Goal: Complete application form

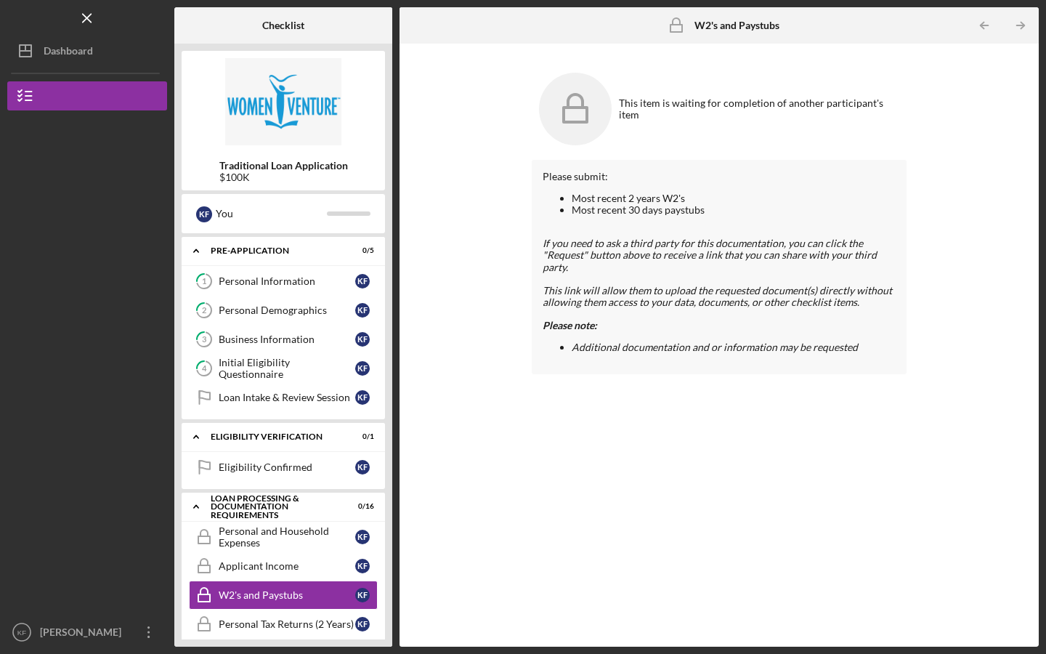
scroll to position [99, 0]
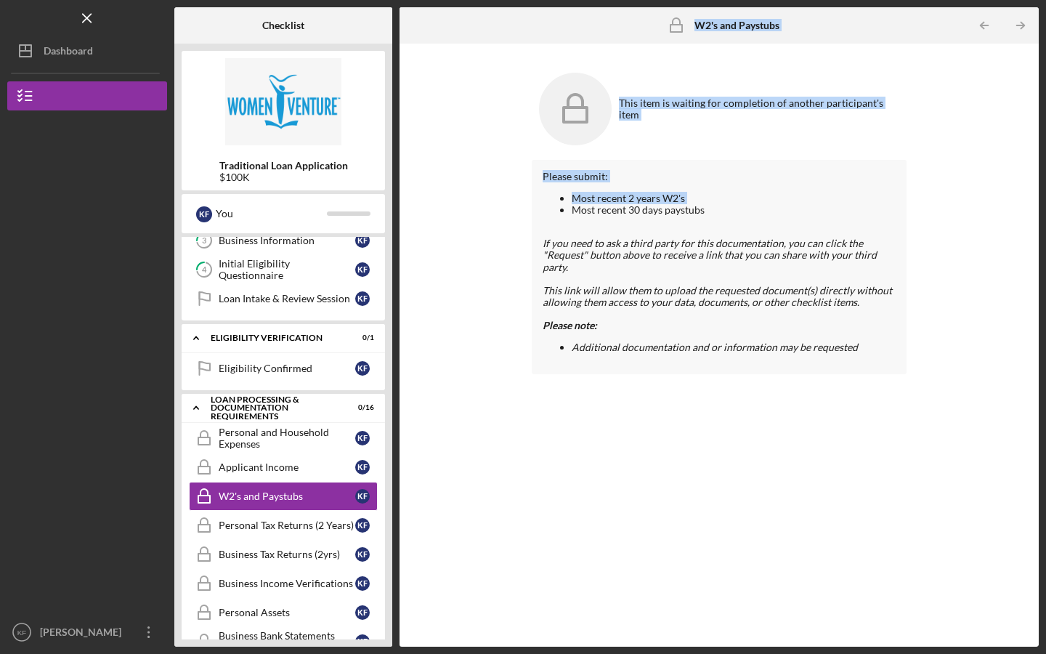
drag, startPoint x: 394, startPoint y: 365, endPoint x: 400, endPoint y: 214, distance: 151.3
click at [400, 214] on div "Checklist Traditional Loan Application $100K K F You Icon/Expander Pre-Applicat…" at bounding box center [606, 326] width 865 height 639
click at [338, 245] on div "Business Information" at bounding box center [287, 241] width 137 height 12
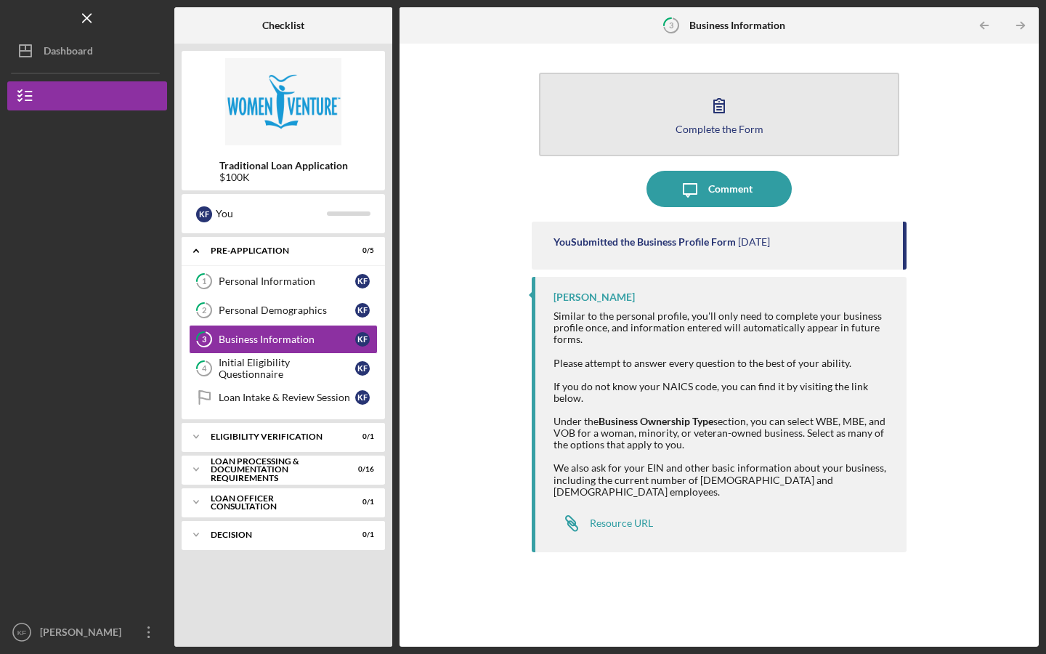
click at [725, 118] on icon "button" at bounding box center [719, 105] width 36 height 36
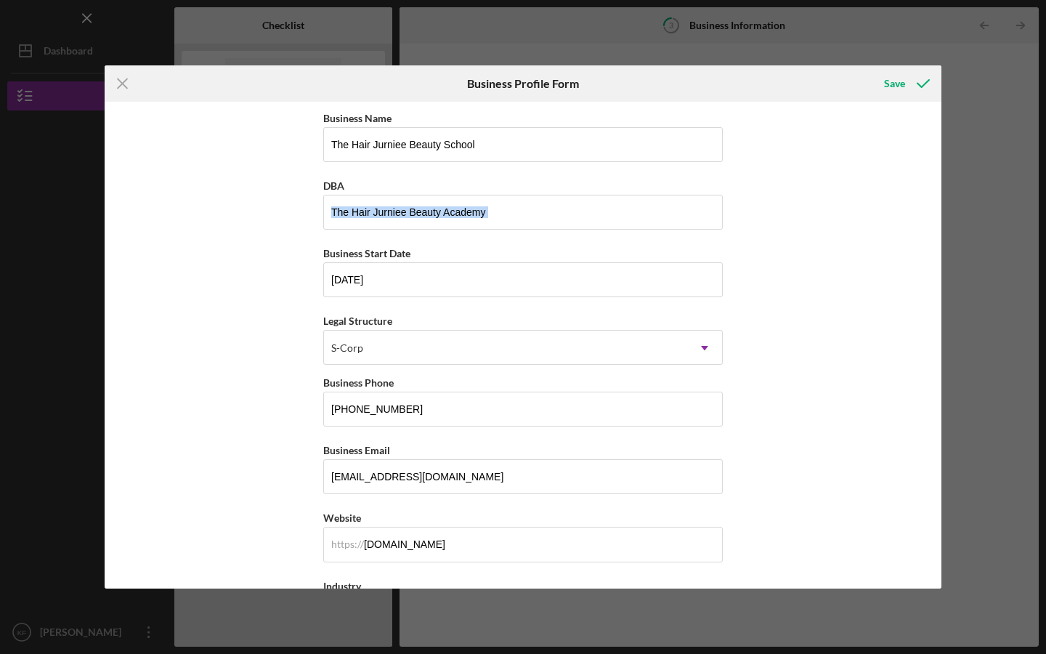
drag, startPoint x: 942, startPoint y: 217, endPoint x: 945, endPoint y: 232, distance: 15.7
click at [945, 232] on div "Icon/Menu Close Business Profile Form Save Business Name The Hair Jurniee Beaut…" at bounding box center [523, 327] width 1046 height 654
click at [894, 280] on div "Business Name The Hair Jurniee Beauty School DBA The Hair Jurniee Beauty Academ…" at bounding box center [523, 345] width 837 height 487
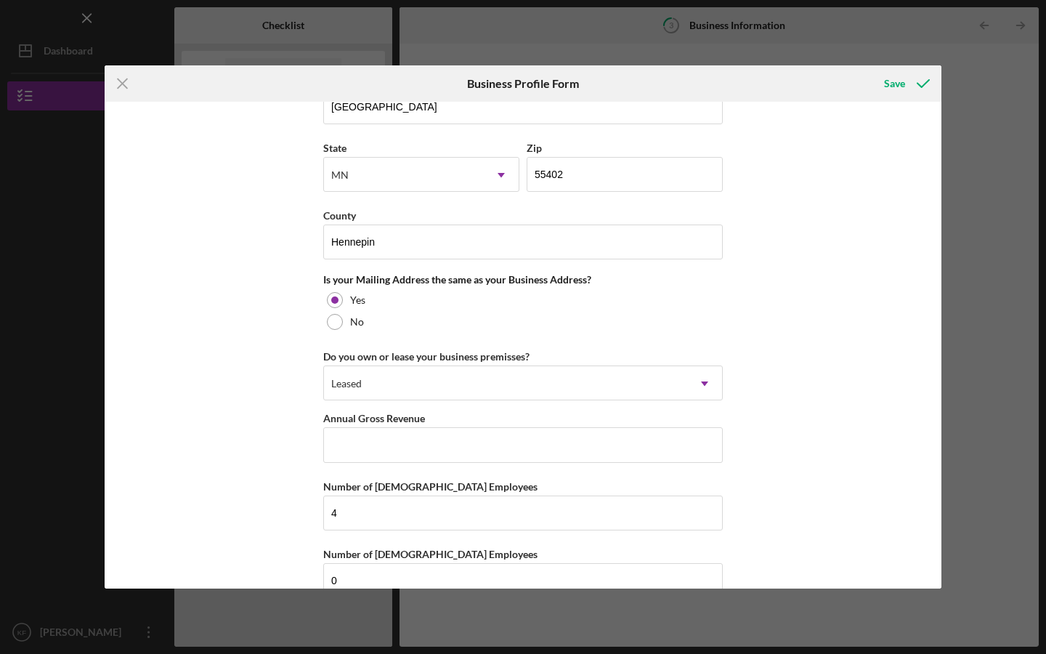
scroll to position [999, 0]
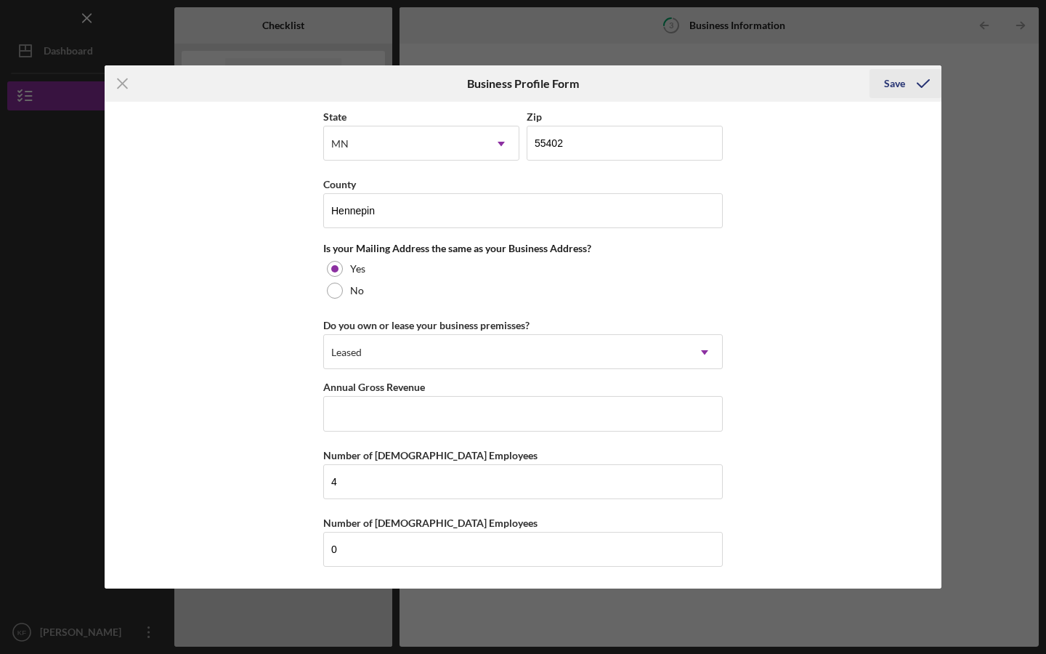
click at [921, 84] on icon "submit" at bounding box center [923, 83] width 36 height 36
